Goal: Task Accomplishment & Management: Use online tool/utility

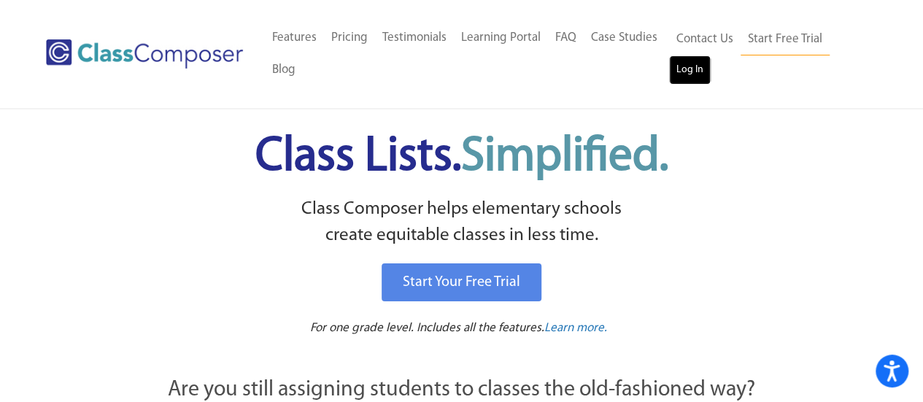
click at [686, 65] on link "Log In" at bounding box center [690, 69] width 42 height 29
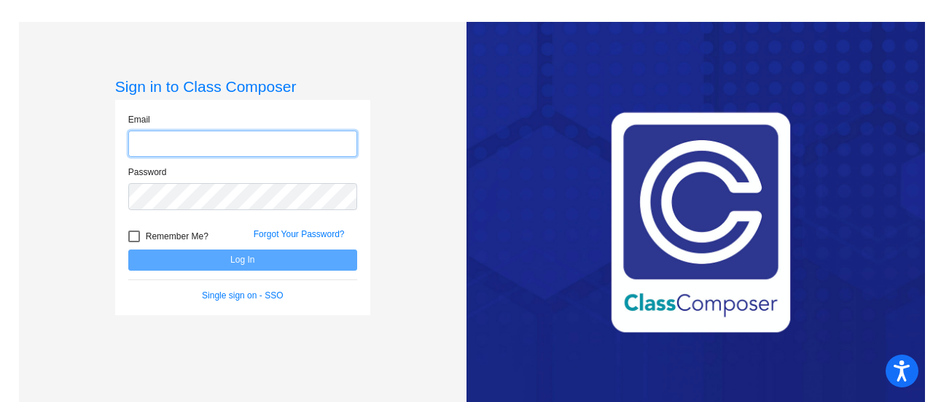
type input "danielj@fowlervilleschools.org"
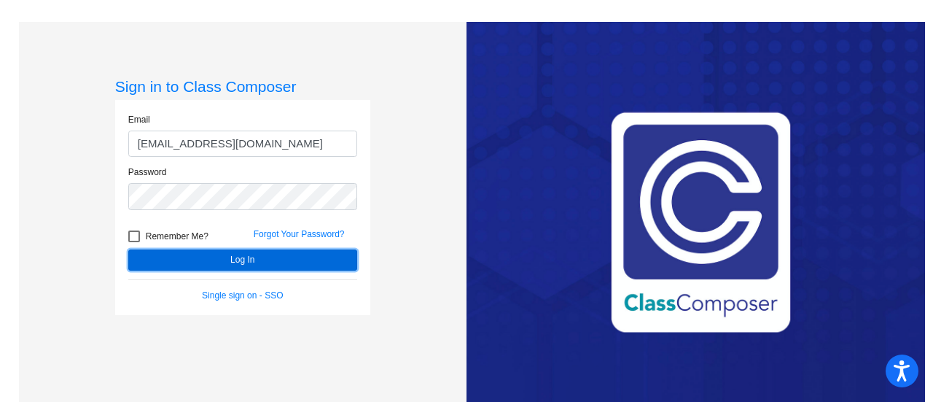
click at [277, 255] on button "Log In" at bounding box center [242, 259] width 229 height 21
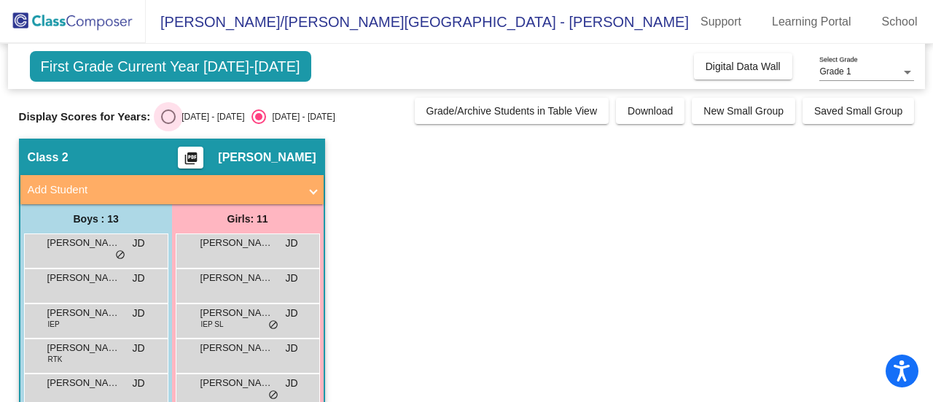
click at [166, 121] on div "Select an option" at bounding box center [168, 116] width 15 height 15
click at [168, 124] on input "2024 - 2025" at bounding box center [168, 124] width 1 height 1
radio input "true"
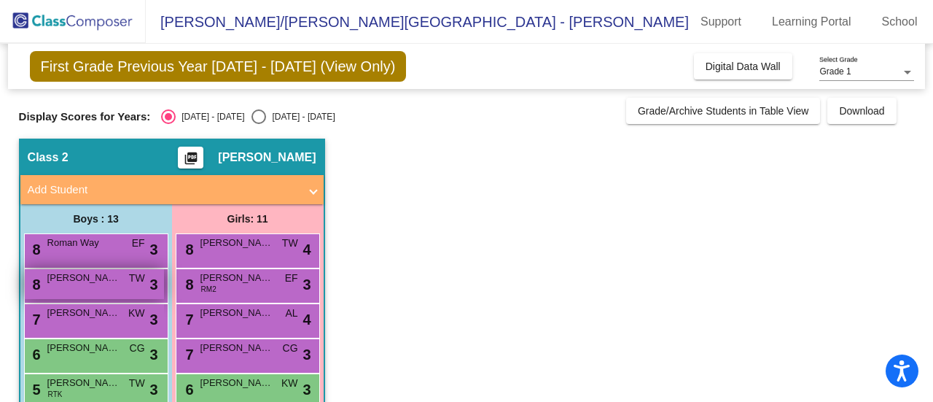
click at [117, 276] on span "William Sullivan" at bounding box center [83, 278] width 73 height 15
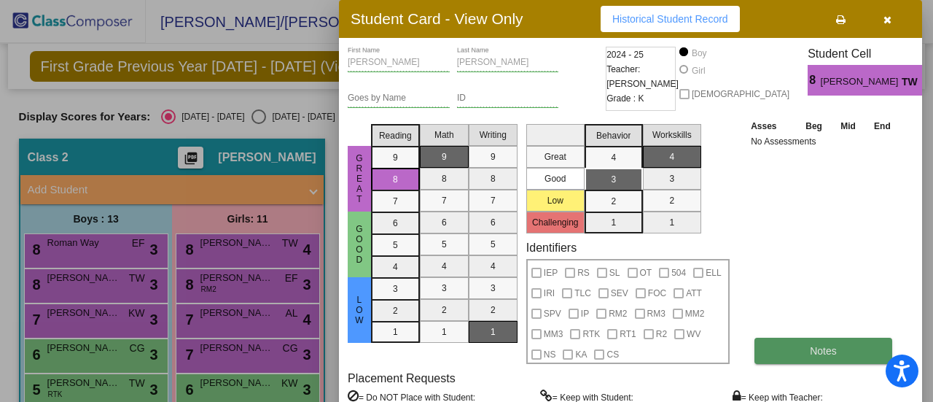
click at [773, 354] on button "Notes" at bounding box center [824, 351] width 138 height 26
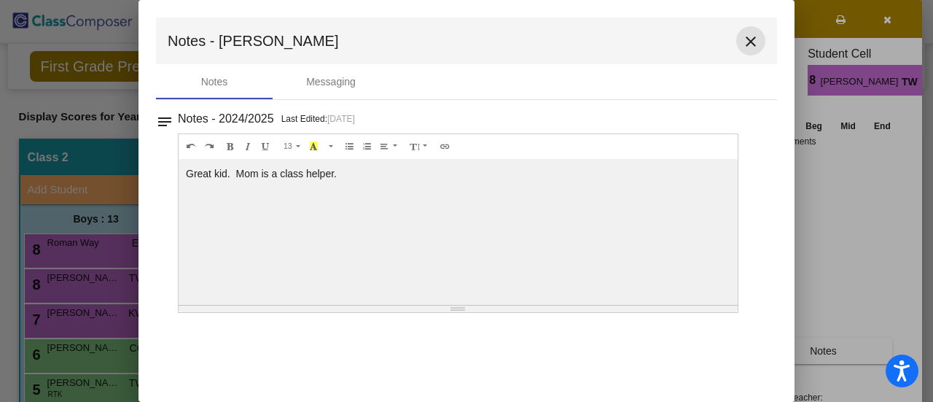
click at [753, 43] on mat-icon "close" at bounding box center [751, 42] width 18 height 18
